Goal: Transaction & Acquisition: Purchase product/service

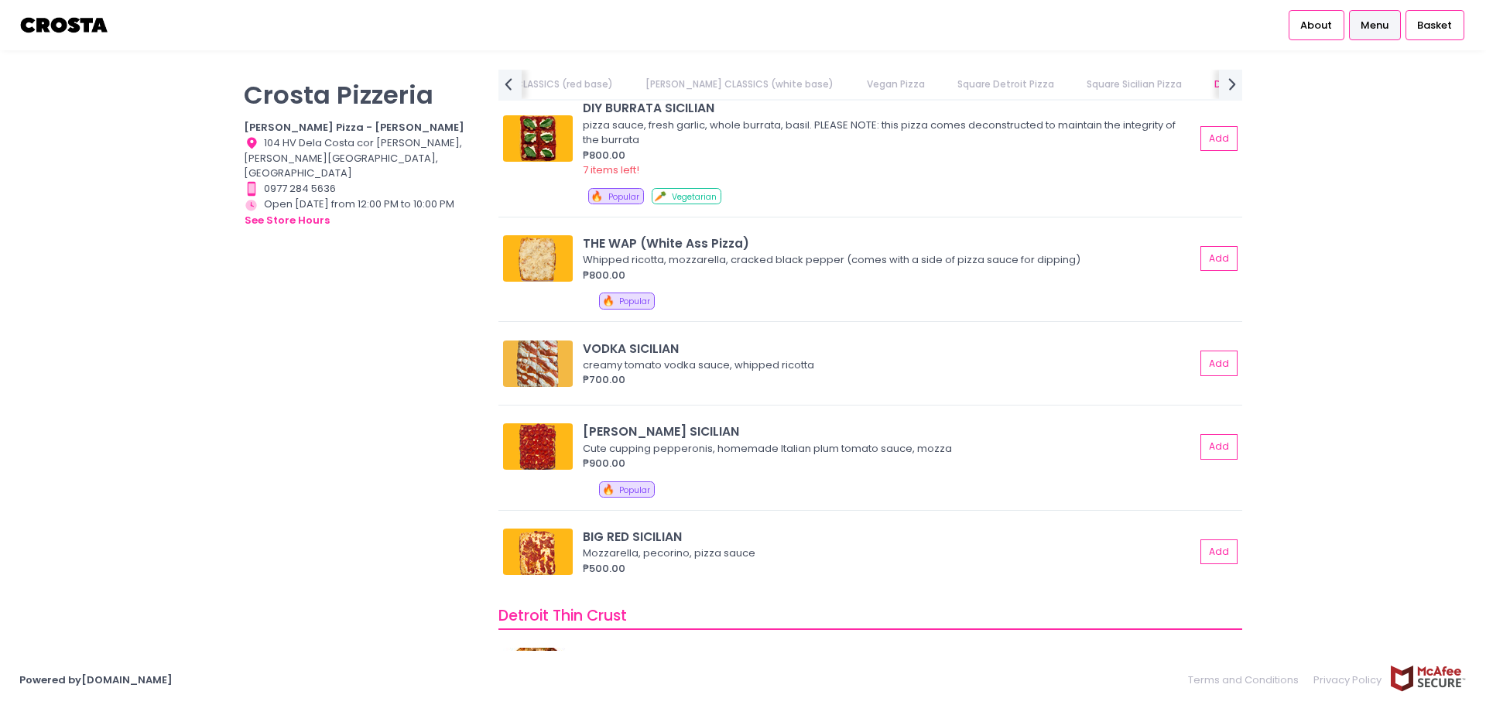
scroll to position [2089, 0]
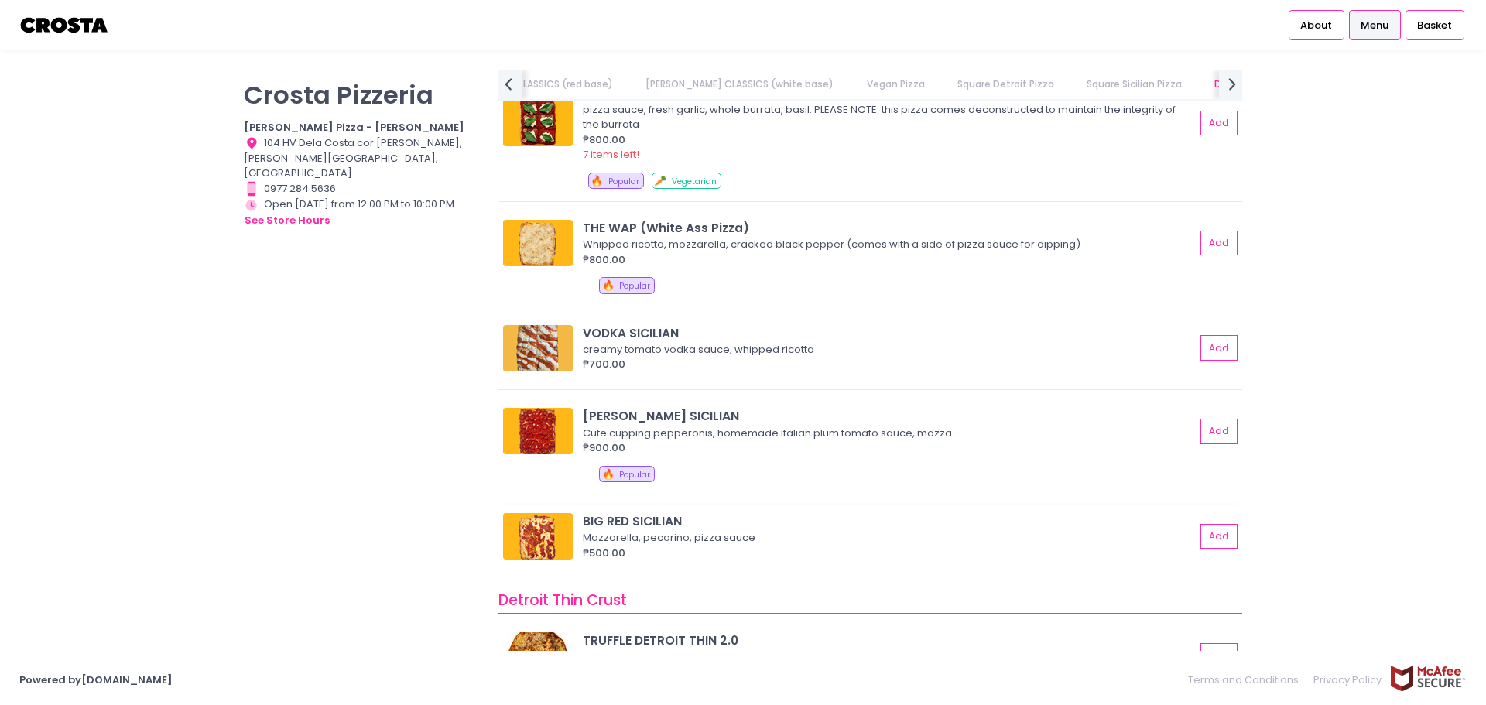
click at [704, 518] on div "BIG RED SICILIAN" at bounding box center [889, 521] width 612 height 18
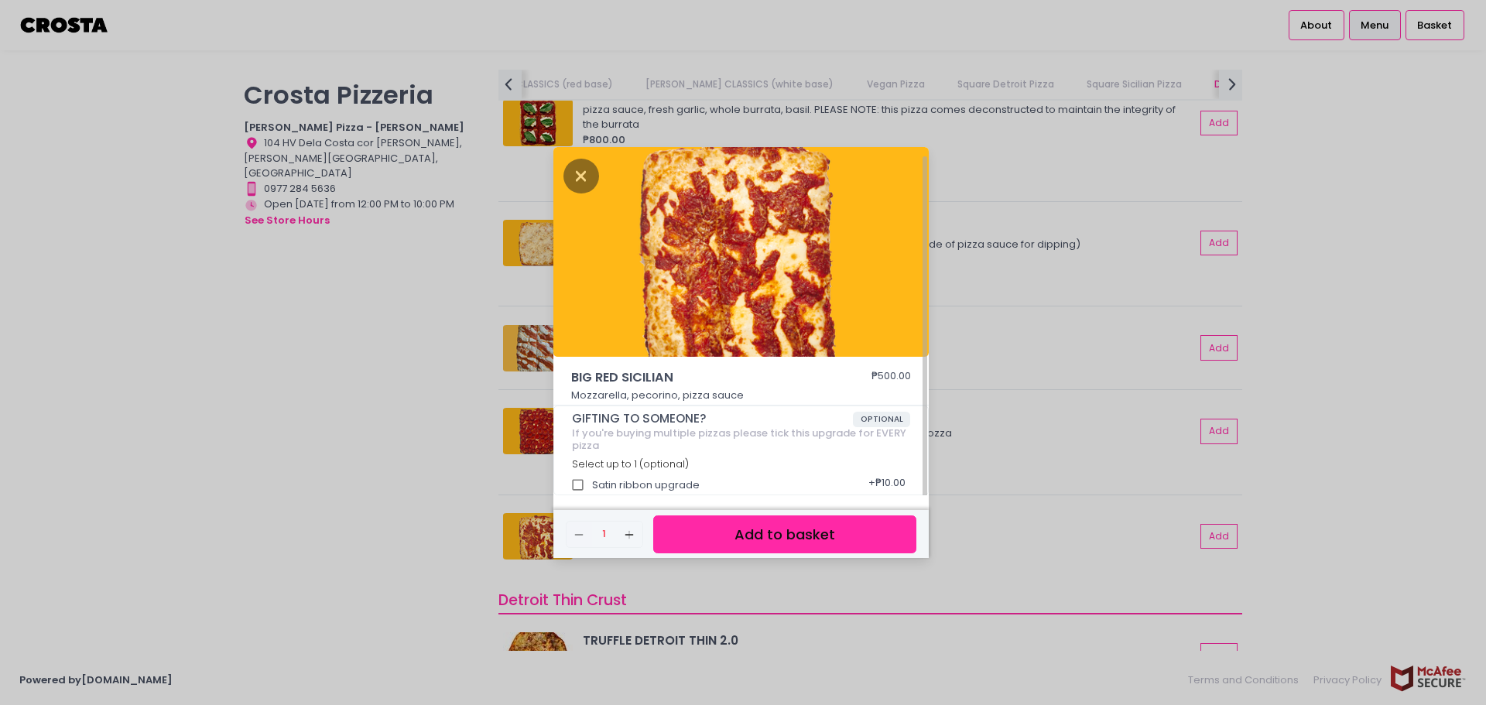
scroll to position [5, 0]
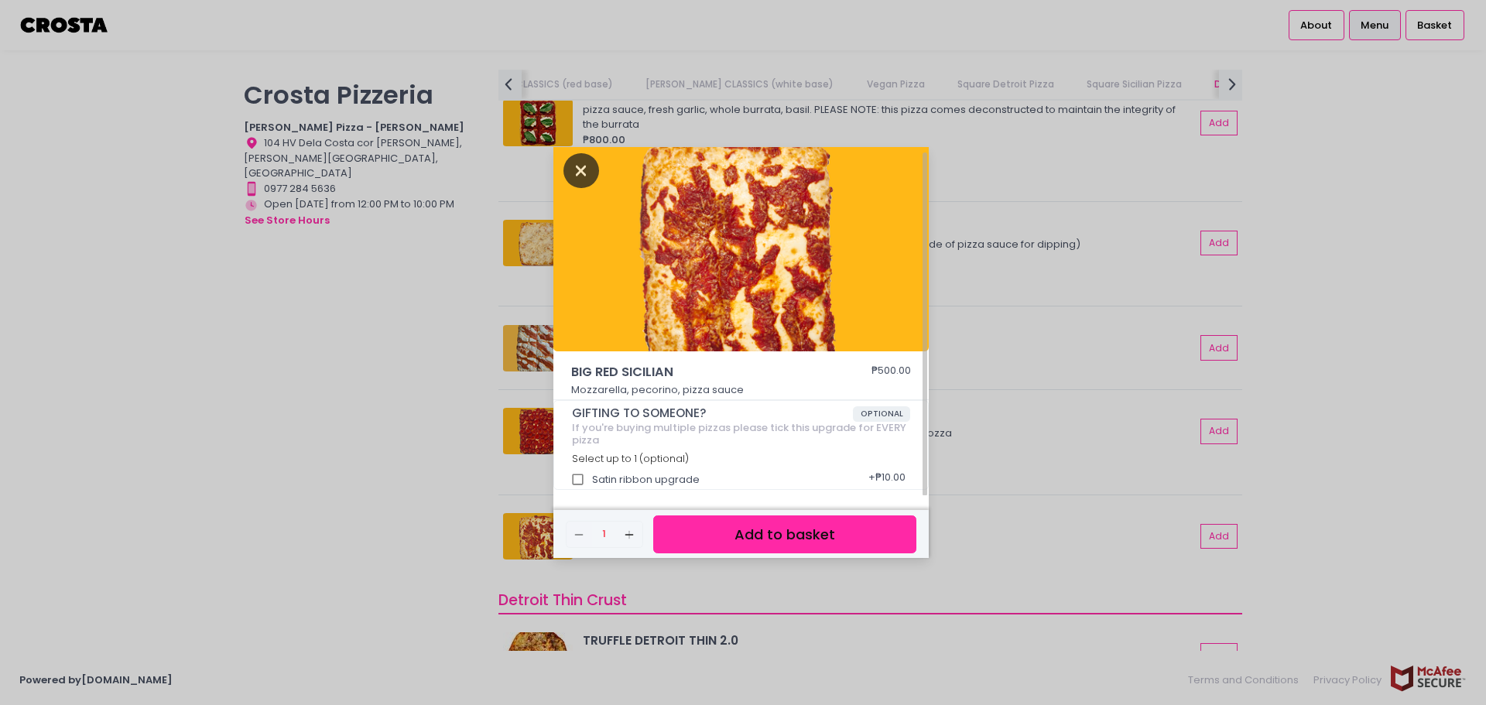
click at [583, 174] on icon "Close" at bounding box center [581, 170] width 36 height 35
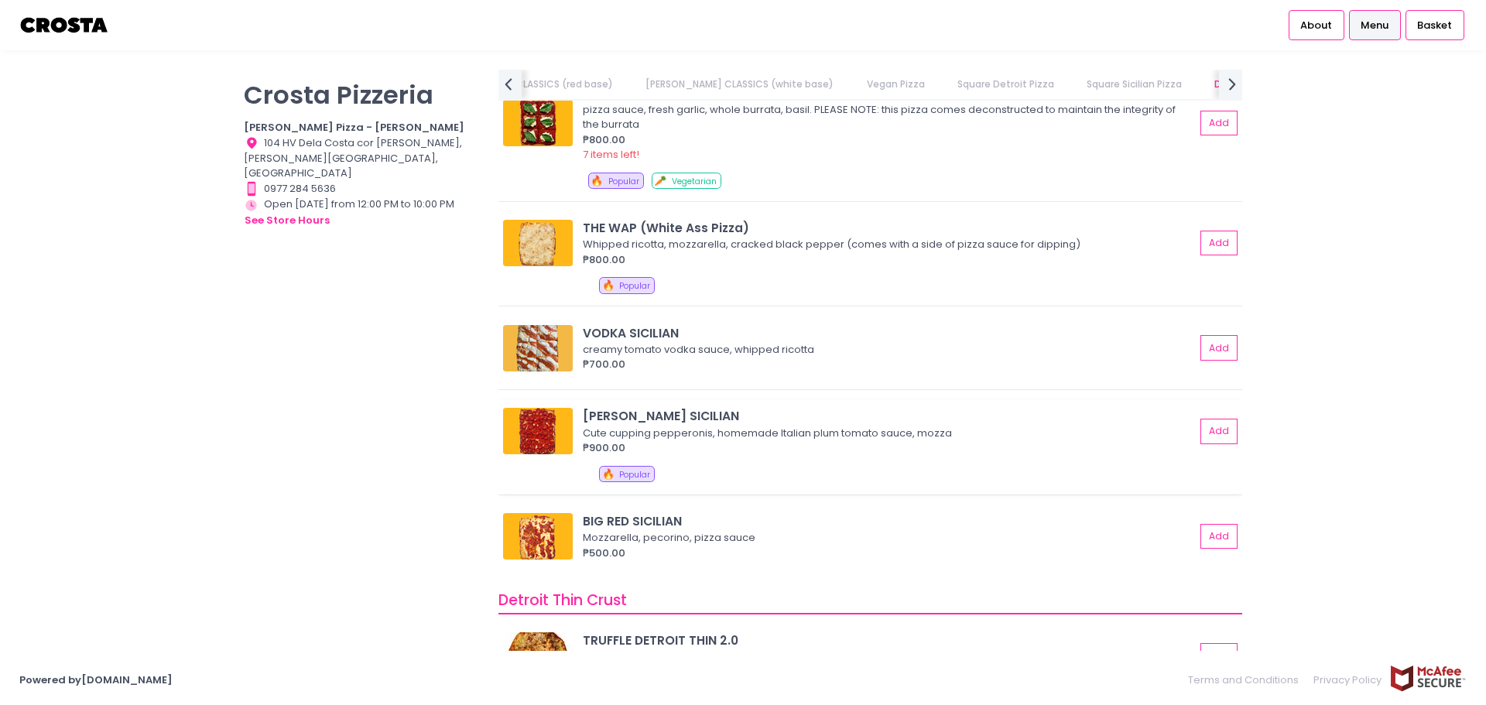
click at [762, 423] on div "[PERSON_NAME] SICILIAN" at bounding box center [889, 416] width 612 height 18
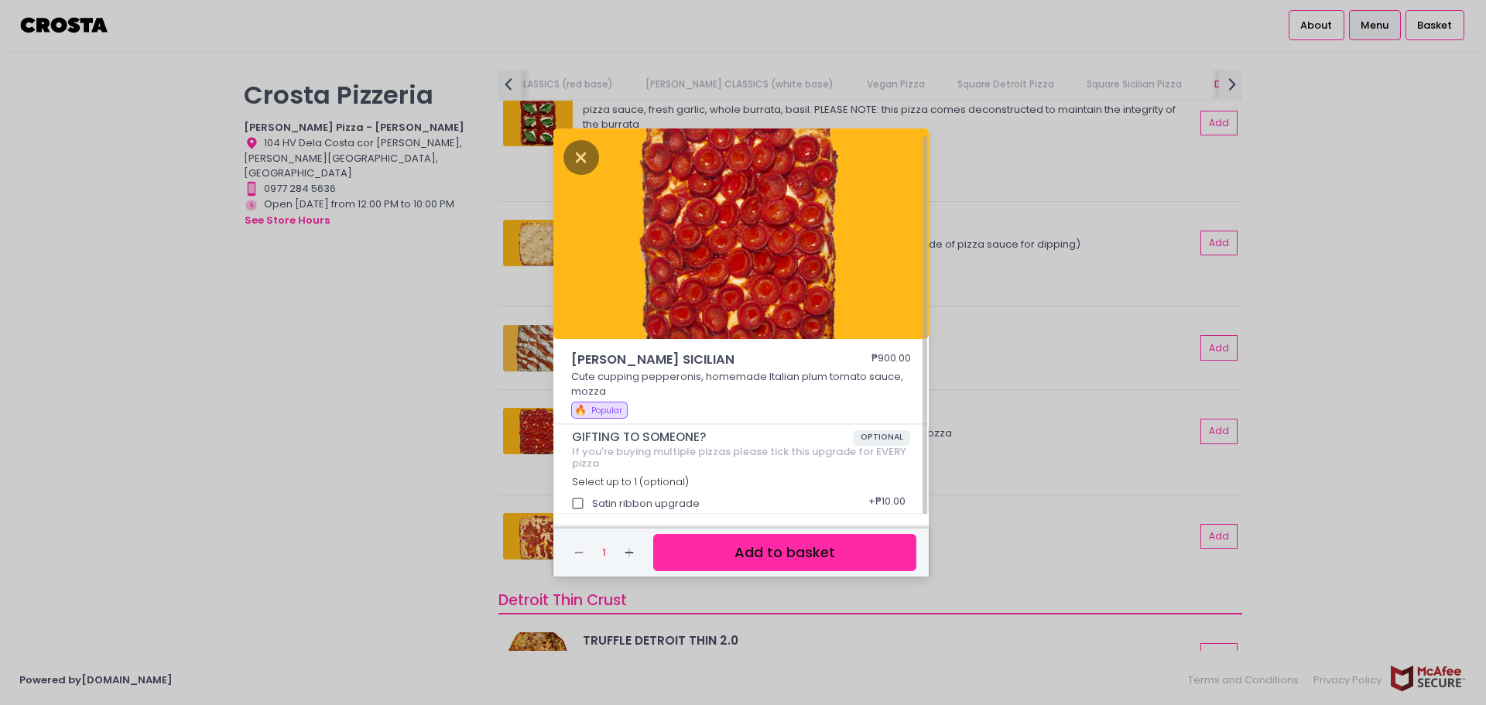
scroll to position [4, 0]
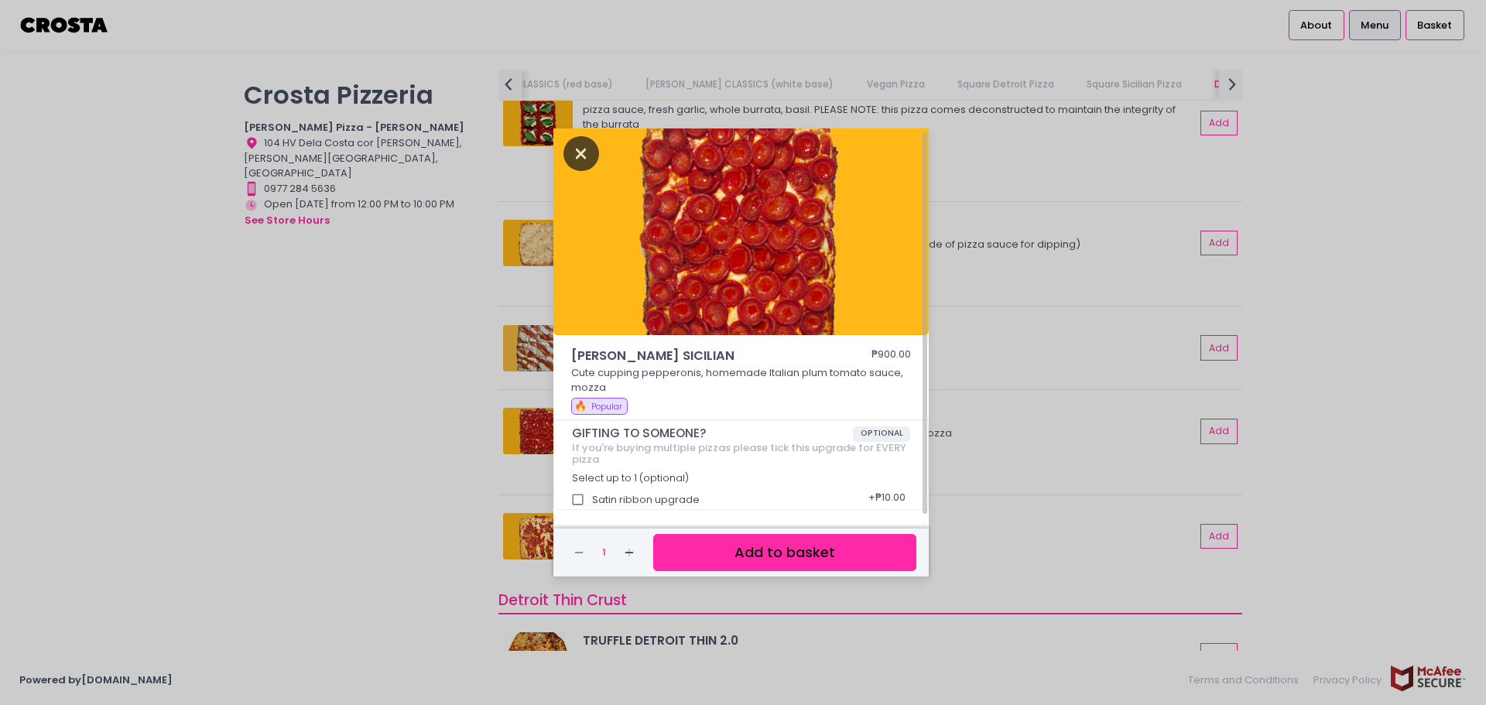
click at [573, 163] on icon "Close" at bounding box center [581, 153] width 36 height 35
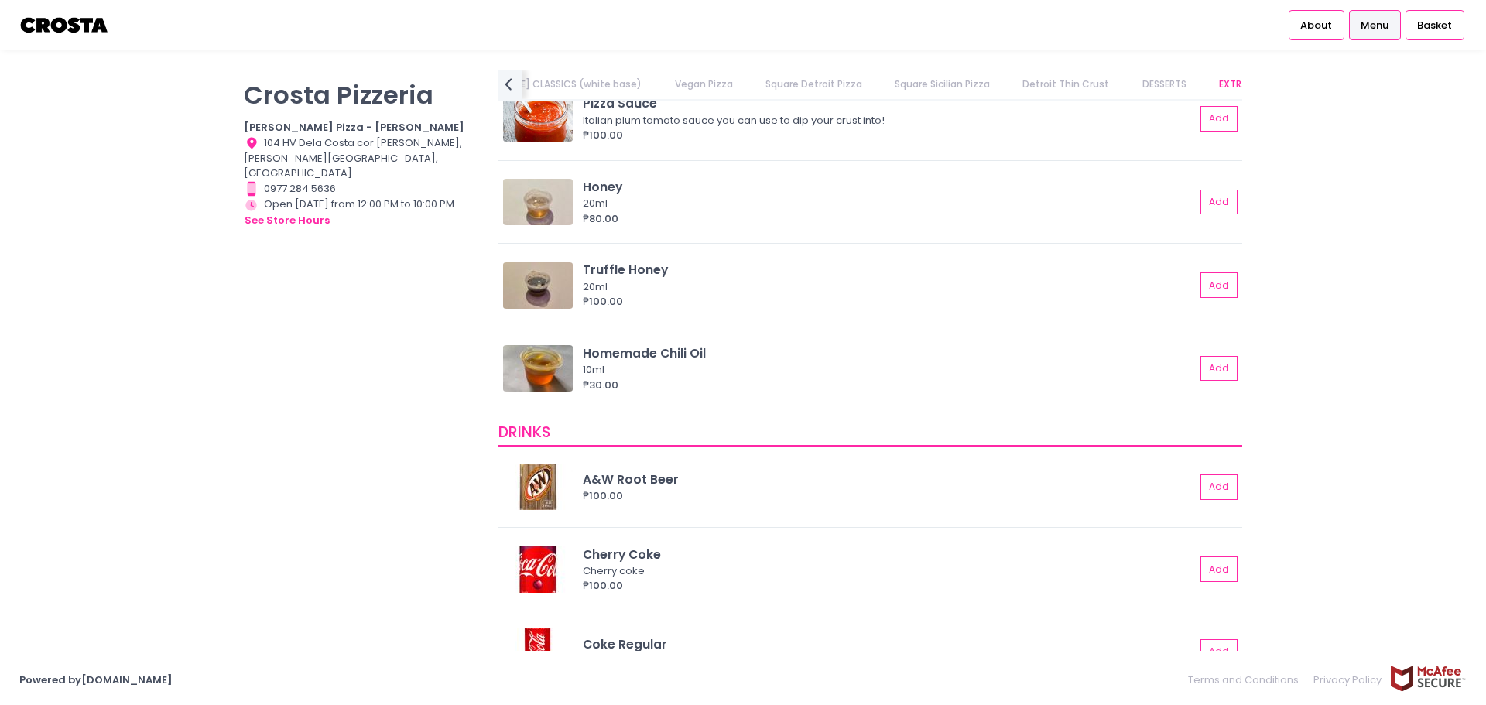
scroll to position [3122, 0]
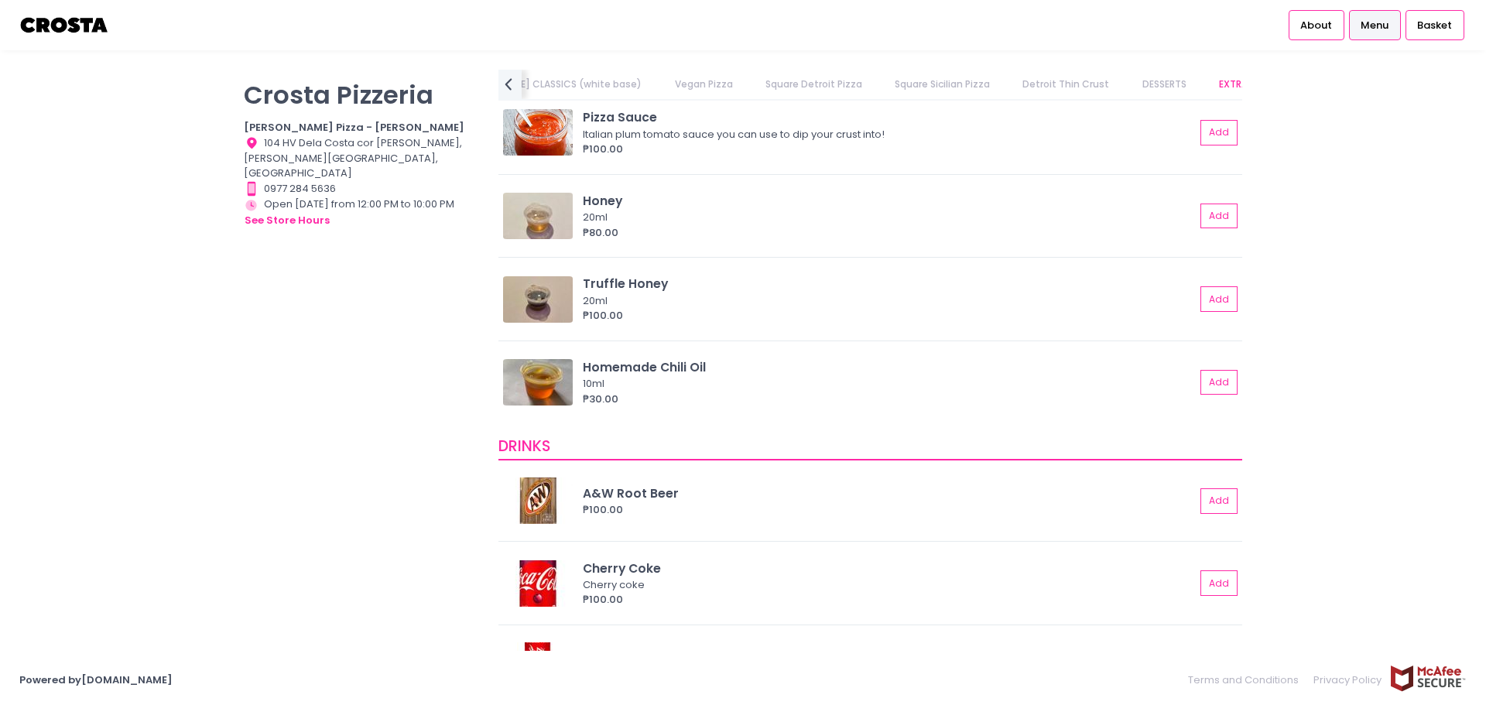
click at [750, 97] on link "Square Detroit Pizza" at bounding box center [813, 84] width 127 height 29
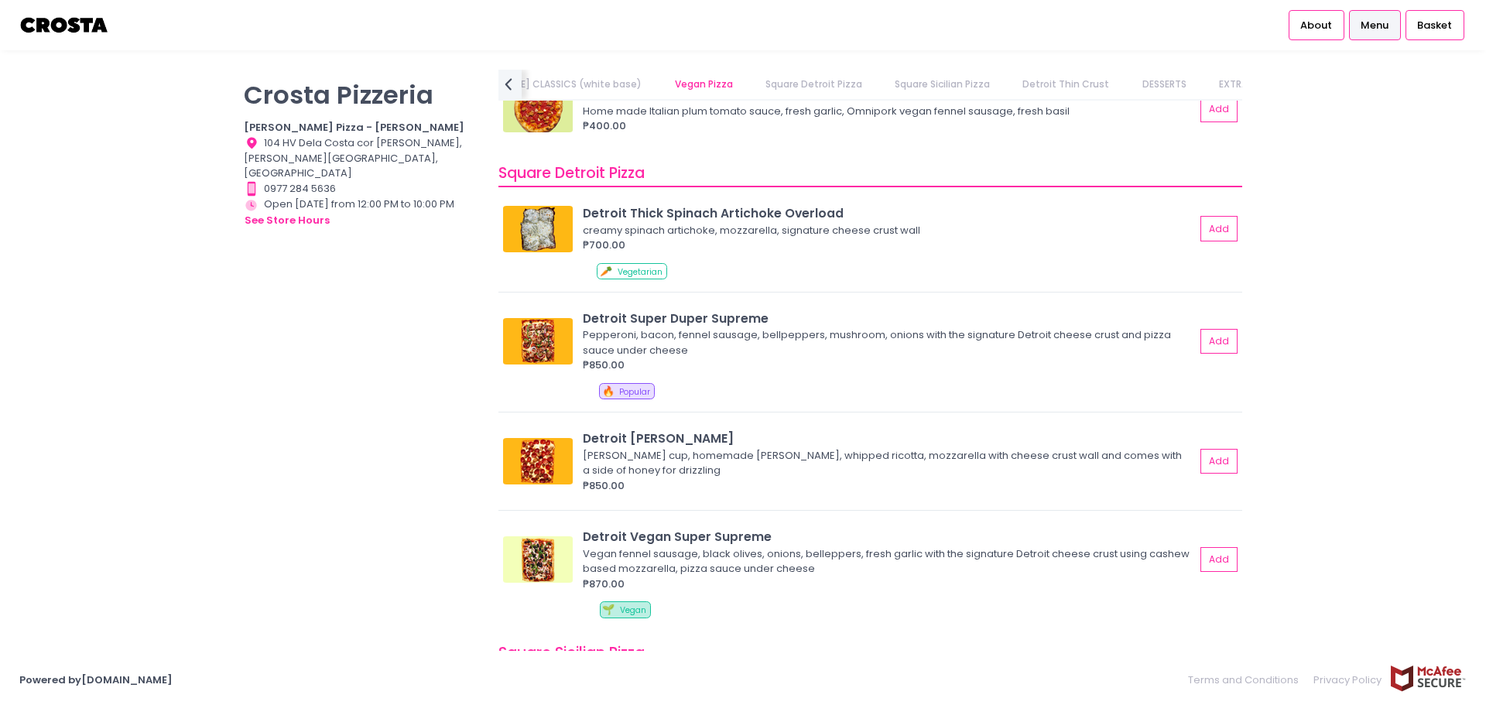
scroll to position [1462, 0]
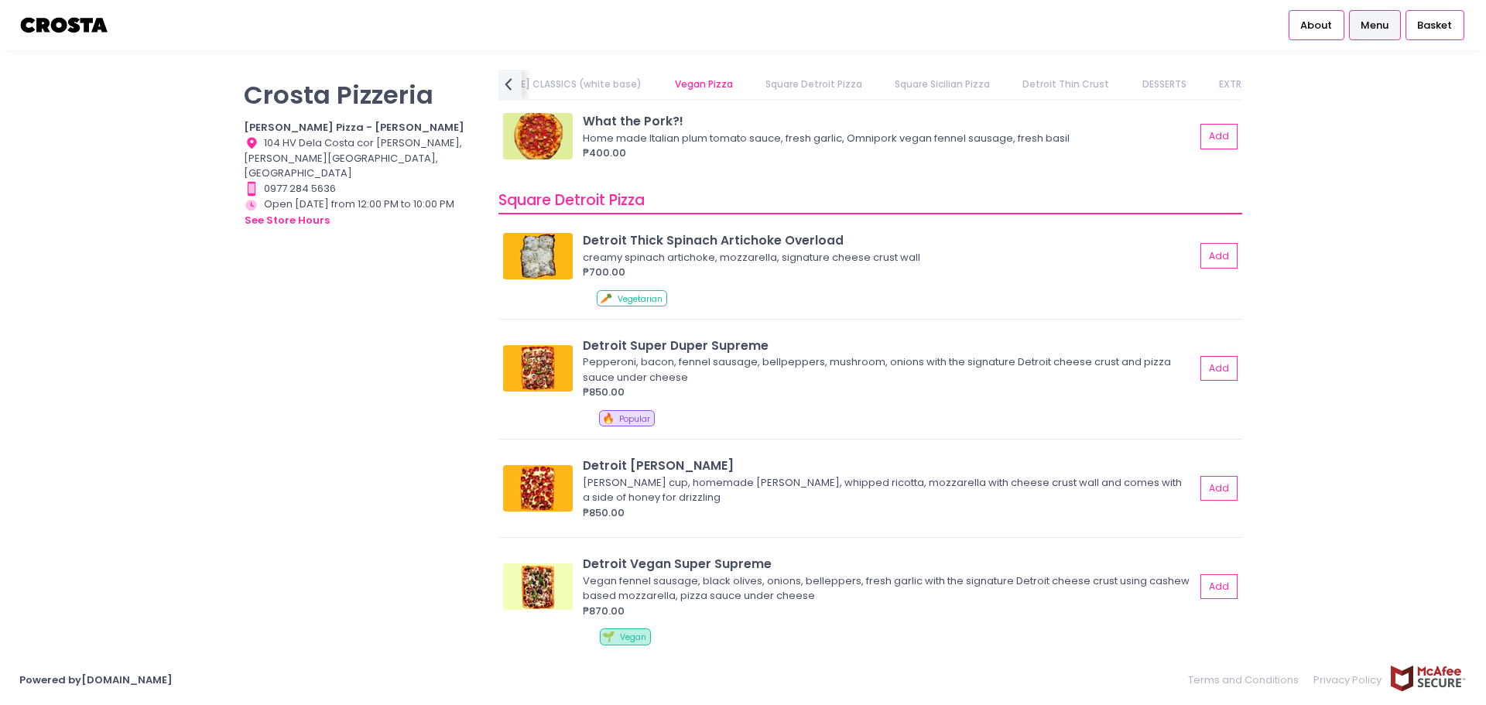
click at [750, 90] on link "Square Detroit Pizza" at bounding box center [813, 84] width 127 height 29
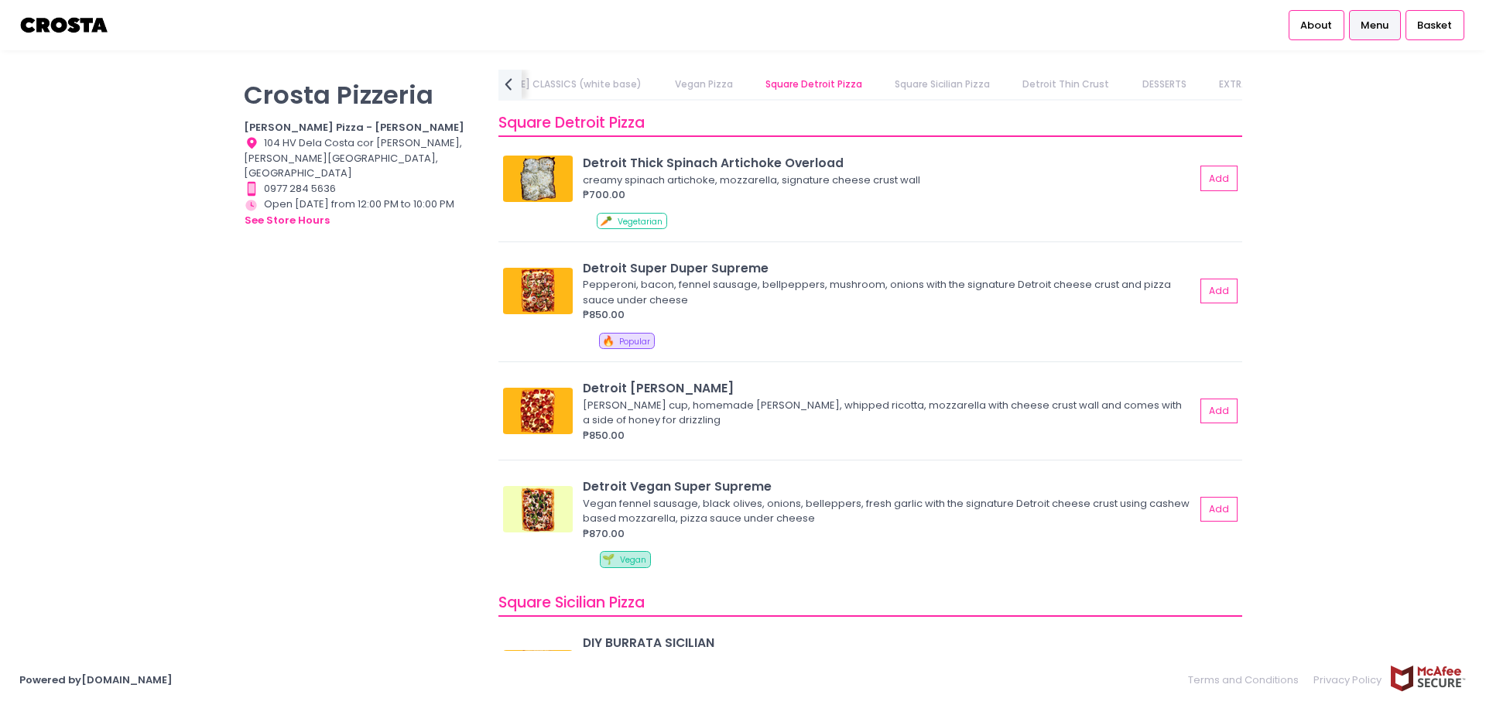
click at [880, 87] on link "Square Sicilian Pizza" at bounding box center [942, 84] width 125 height 29
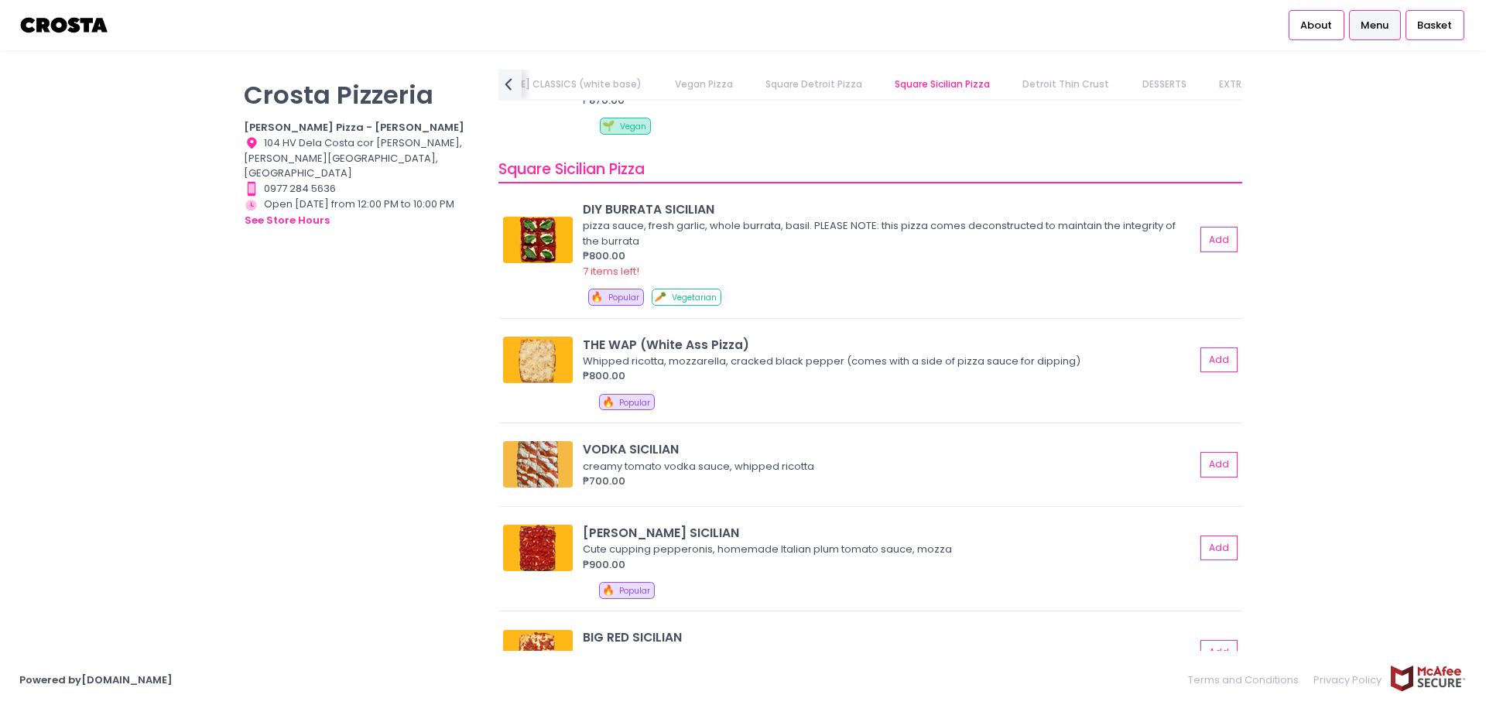
scroll to position [2019, 0]
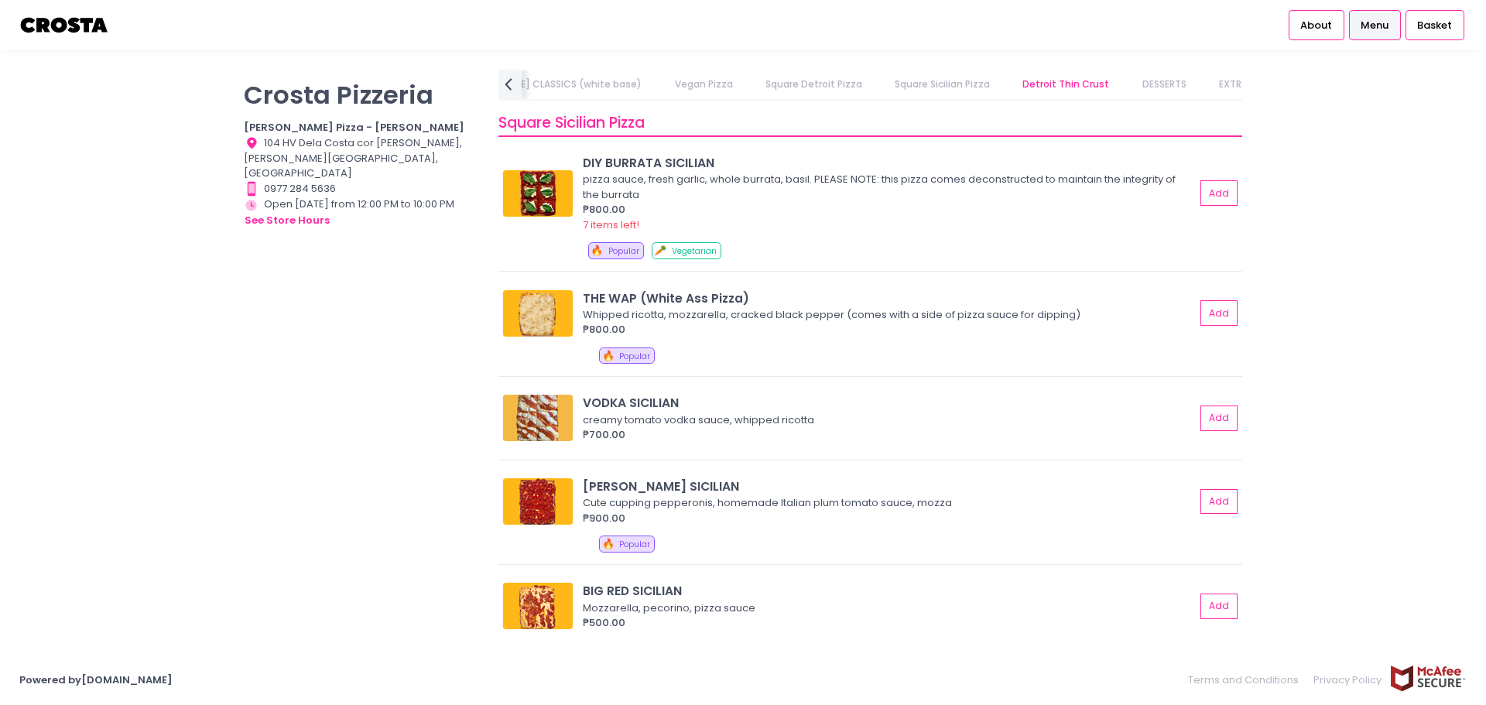
click at [1008, 84] on link "Detroit Thin Crust" at bounding box center [1066, 84] width 117 height 29
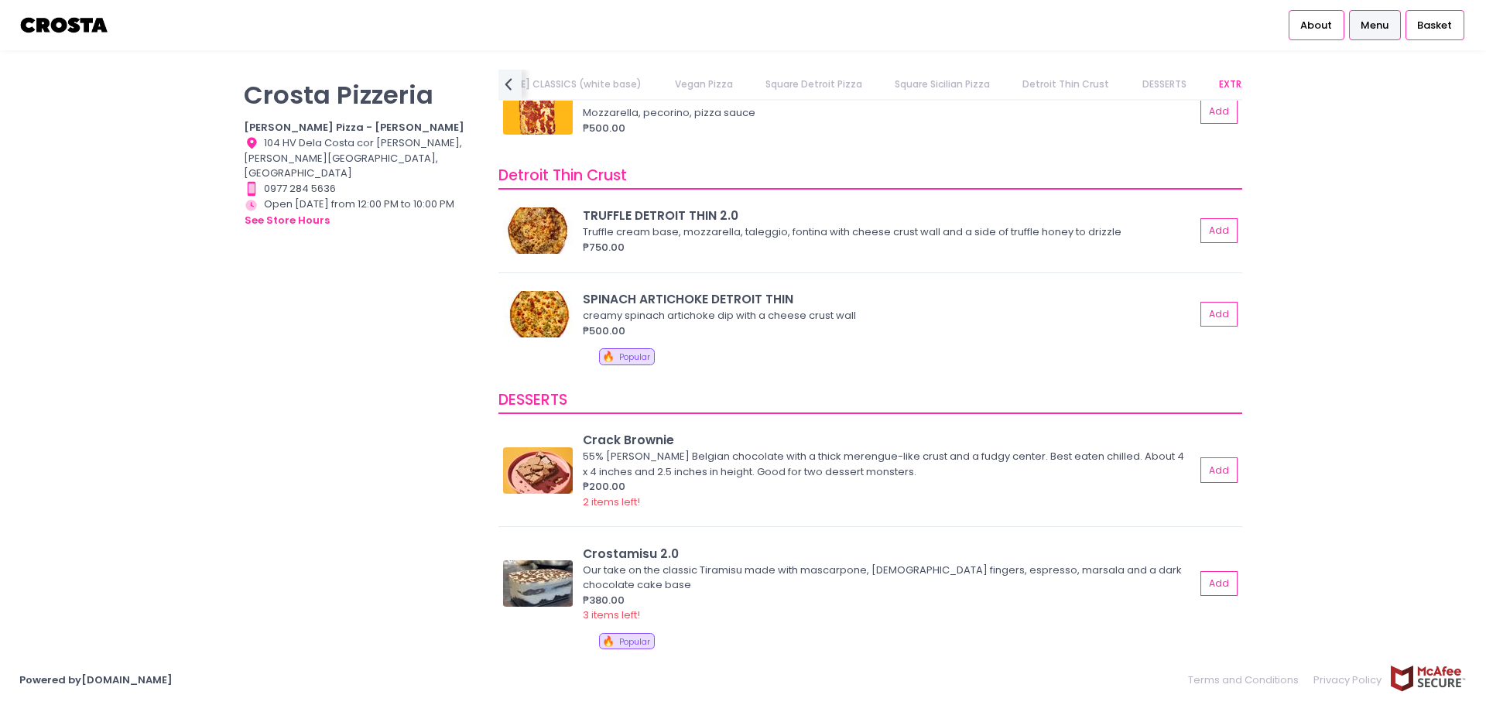
scroll to position [2567, 0]
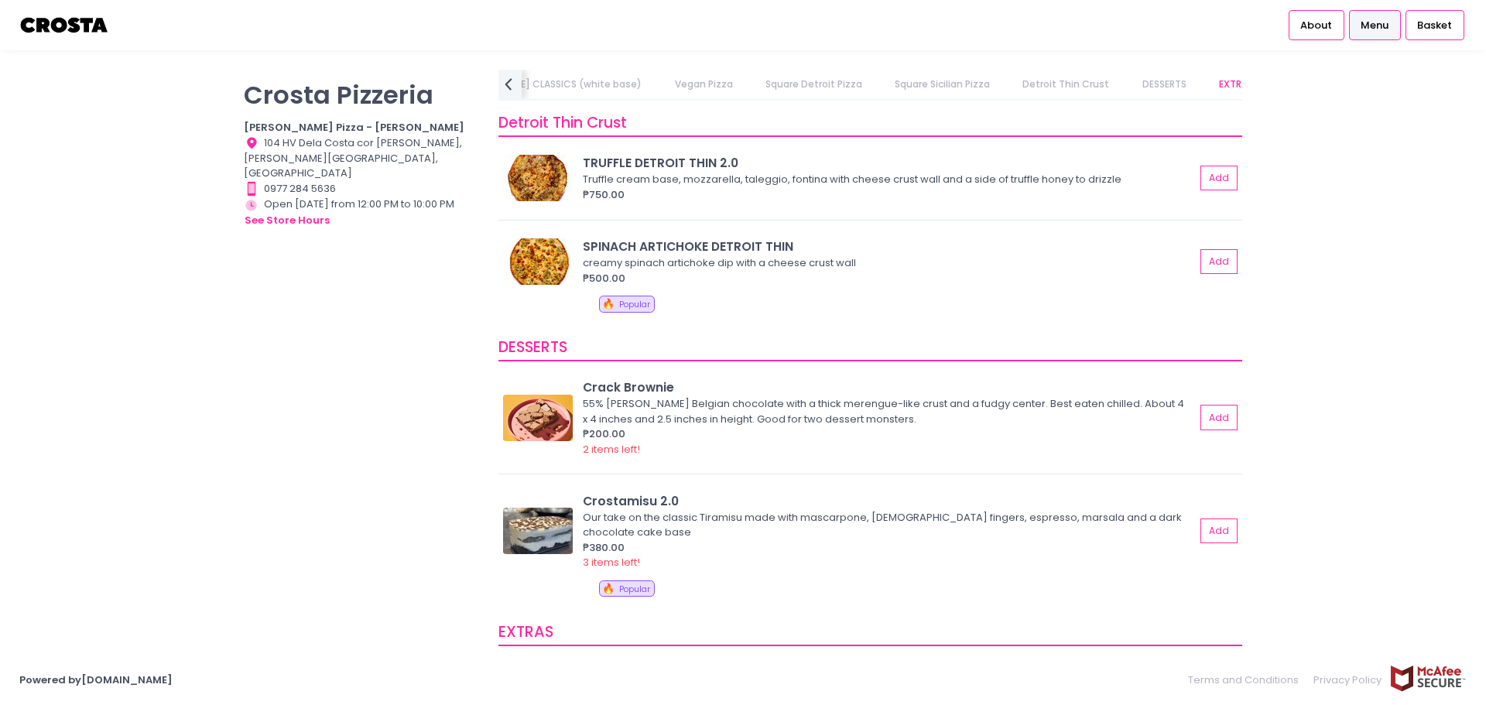
click at [1008, 82] on link "Detroit Thin Crust" at bounding box center [1066, 84] width 117 height 29
click at [1008, 84] on link "Detroit Thin Crust" at bounding box center [1066, 84] width 117 height 29
